Goal: Information Seeking & Learning: Learn about a topic

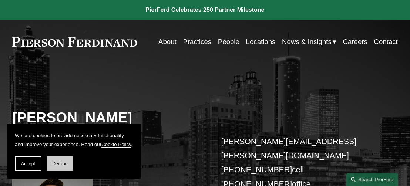
scroll to position [74, 0]
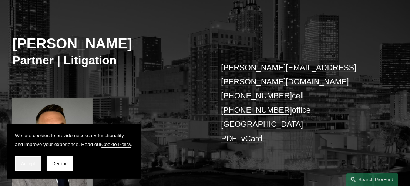
click at [30, 159] on button "Accept" at bounding box center [28, 163] width 27 height 15
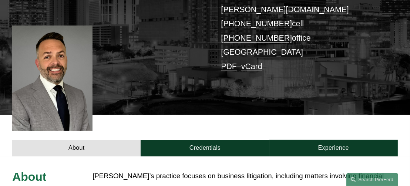
scroll to position [222, 0]
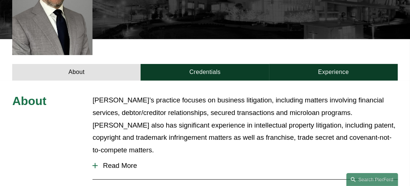
click at [127, 162] on span "Read More" at bounding box center [248, 166] width 300 height 8
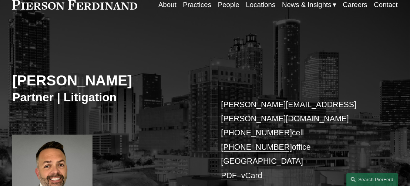
scroll to position [0, 0]
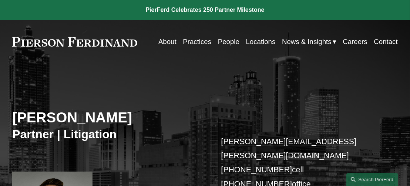
click at [167, 39] on link "About" at bounding box center [167, 42] width 18 height 14
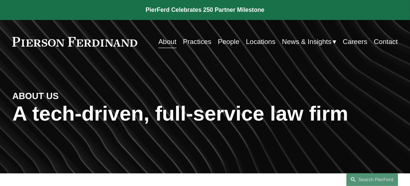
click at [262, 43] on link "Locations" at bounding box center [261, 42] width 30 height 14
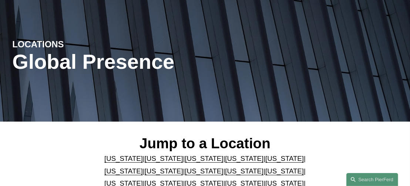
scroll to position [148, 0]
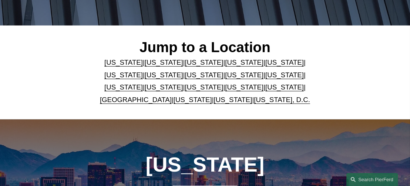
click at [143, 71] on link "Georgia" at bounding box center [123, 75] width 38 height 8
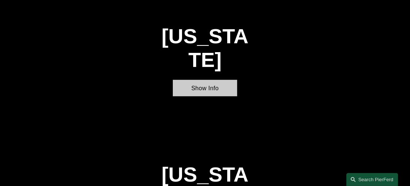
scroll to position [857, 0]
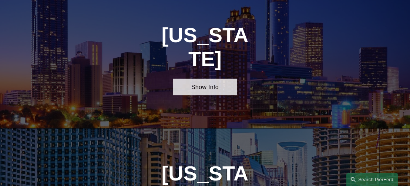
click at [204, 79] on link "Show Info" at bounding box center [205, 87] width 64 height 17
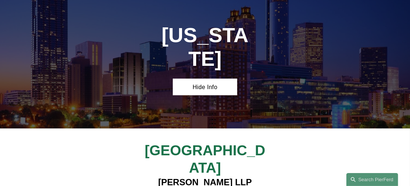
scroll to position [931, 0]
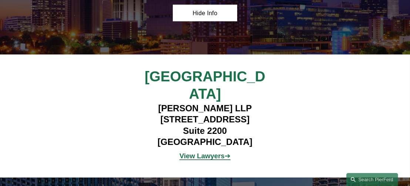
click at [205, 152] on strong "View Lawyers" at bounding box center [201, 156] width 45 height 8
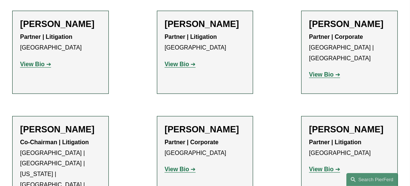
scroll to position [370, 0]
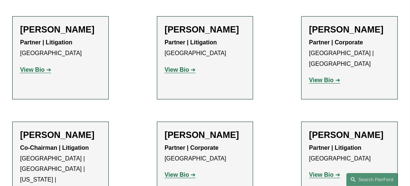
click at [323, 172] on strong "View Bio" at bounding box center [321, 175] width 24 height 6
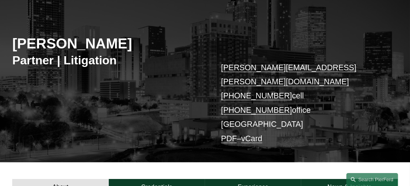
scroll to position [148, 0]
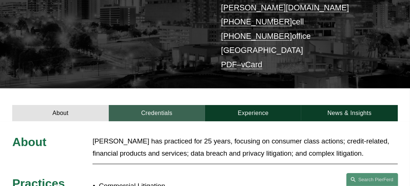
click at [162, 105] on link "Credentials" at bounding box center [157, 113] width 96 height 17
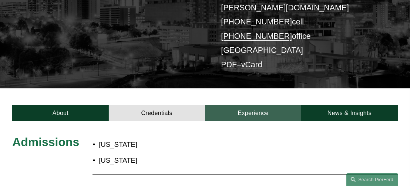
click at [246, 105] on link "Experience" at bounding box center [253, 113] width 96 height 17
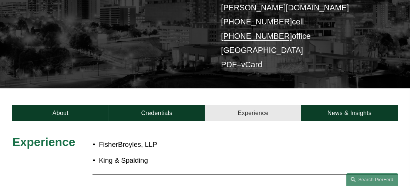
scroll to position [0, 0]
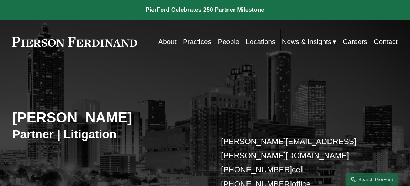
click at [174, 46] on nav "About Practices People Locations News & Insights News Insights Blogs Careers Co…" at bounding box center [277, 42] width 239 height 14
click at [166, 45] on link "About" at bounding box center [167, 42] width 18 height 14
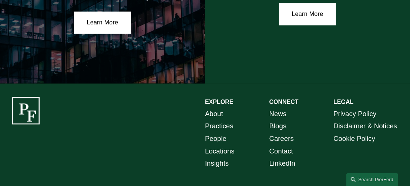
scroll to position [1254, 0]
